Goal: Information Seeking & Learning: Learn about a topic

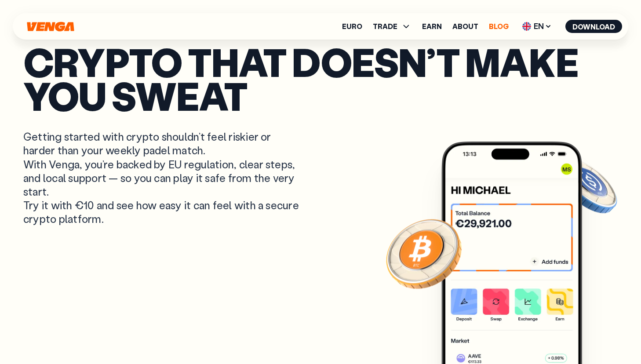
click at [498, 25] on link "Blog" at bounding box center [499, 26] width 20 height 7
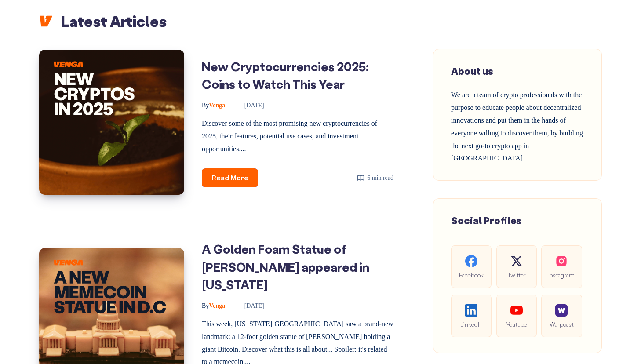
scroll to position [341, 0]
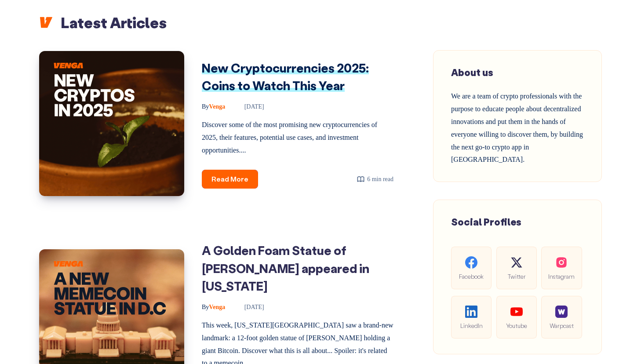
click at [256, 63] on link "New Cryptocurrencies 2025: Coins to Watch This Year" at bounding box center [285, 77] width 167 height 34
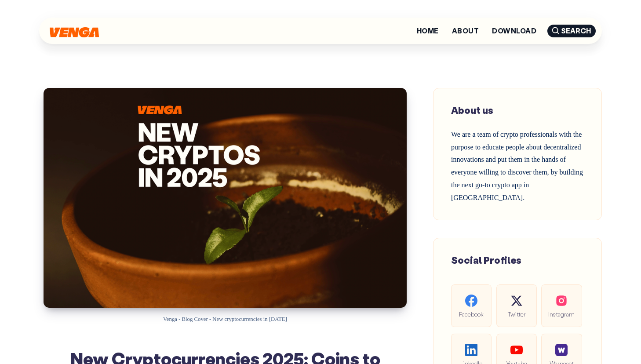
scroll to position [28, 0]
